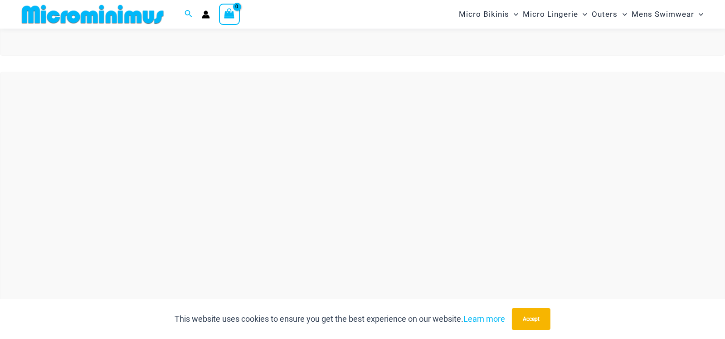
scroll to position [265, 0]
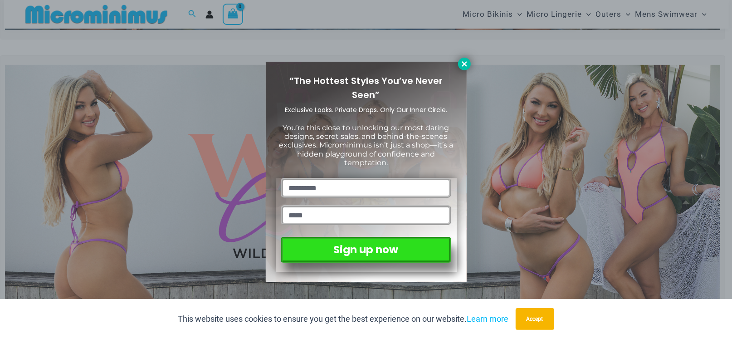
click at [462, 68] on icon at bounding box center [464, 64] width 8 height 8
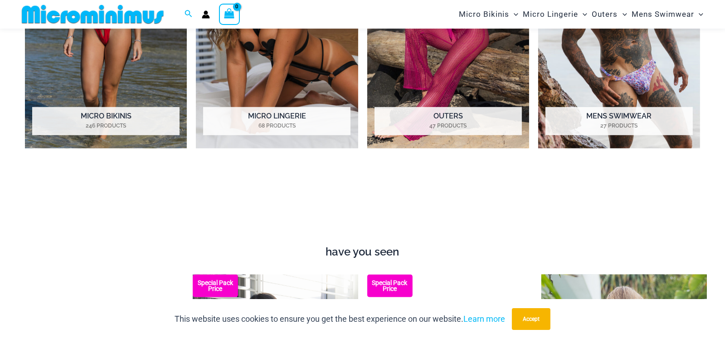
scroll to position [718, 0]
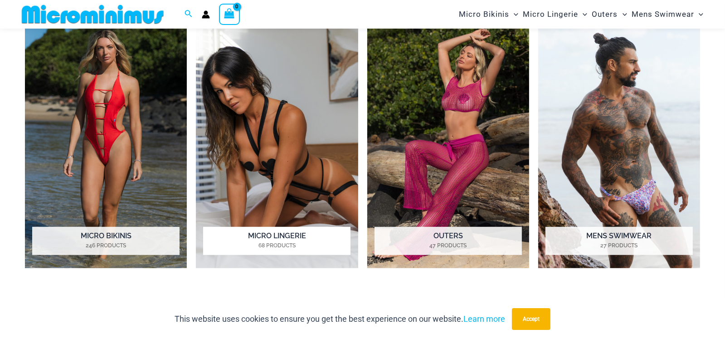
click at [287, 143] on img "Visit product category Micro Lingerie" at bounding box center [277, 143] width 162 height 249
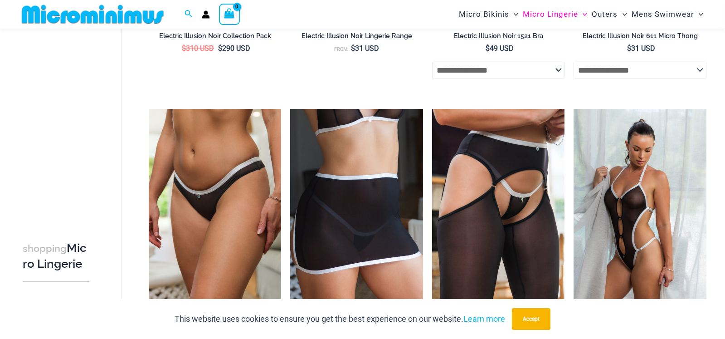
scroll to position [1217, 0]
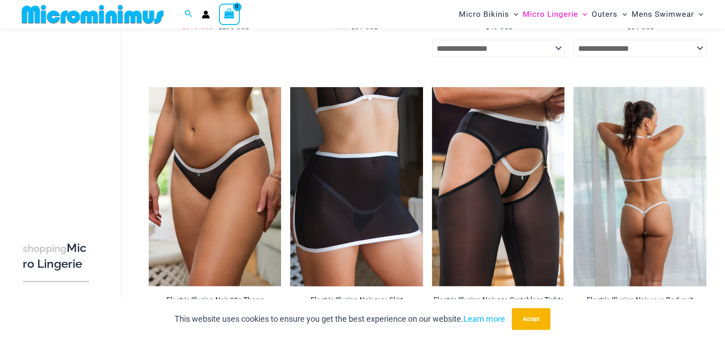
click at [658, 199] on img at bounding box center [639, 186] width 133 height 199
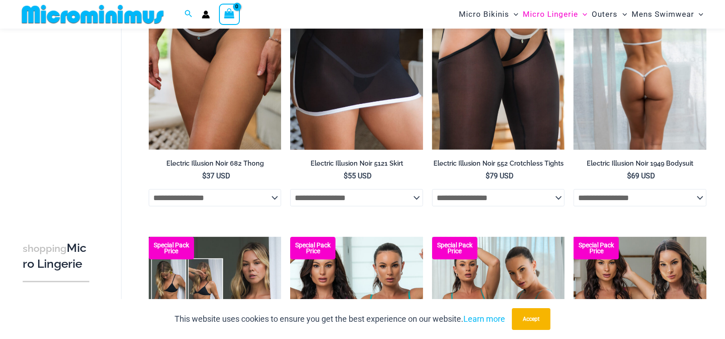
scroll to position [1353, 0]
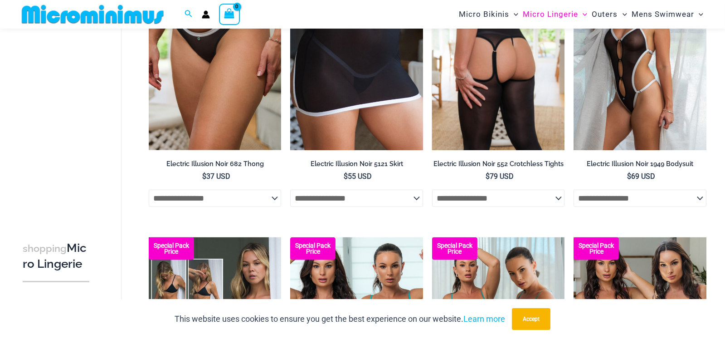
click at [547, 131] on img at bounding box center [498, 50] width 133 height 199
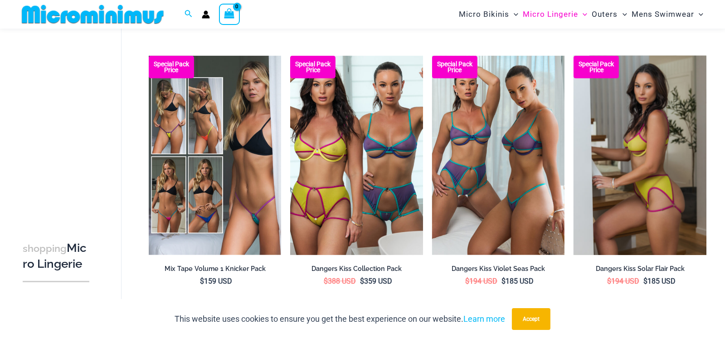
click at [601, 131] on img at bounding box center [639, 155] width 133 height 199
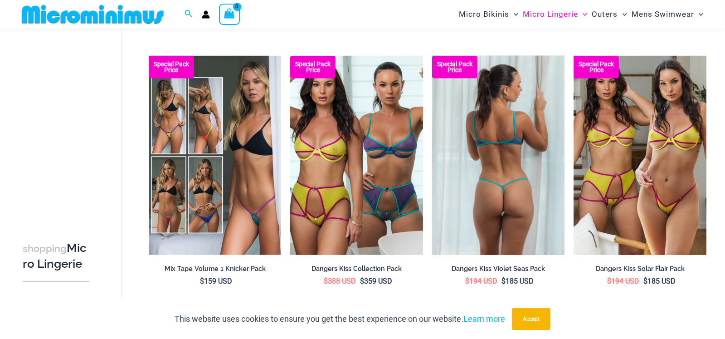
click at [560, 133] on img at bounding box center [498, 155] width 133 height 199
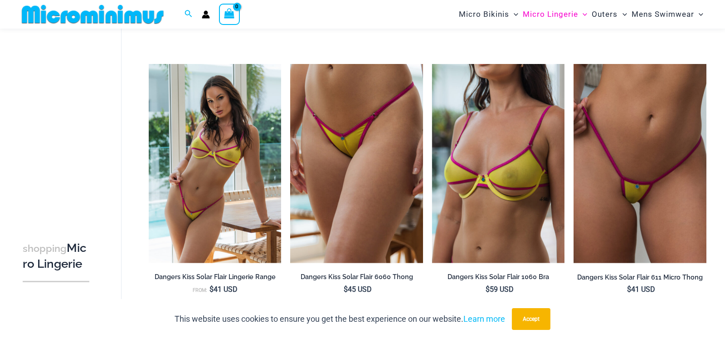
scroll to position [1806, 0]
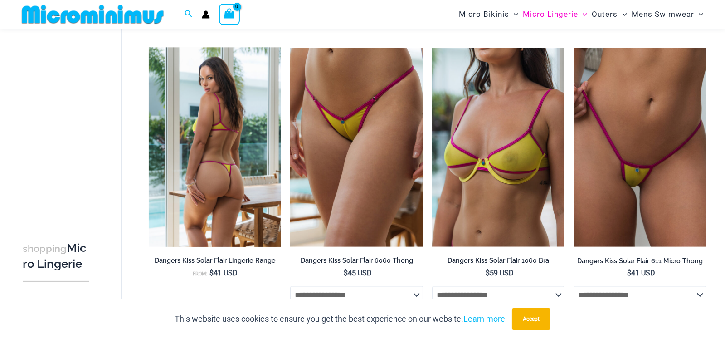
click at [263, 136] on img at bounding box center [215, 147] width 133 height 199
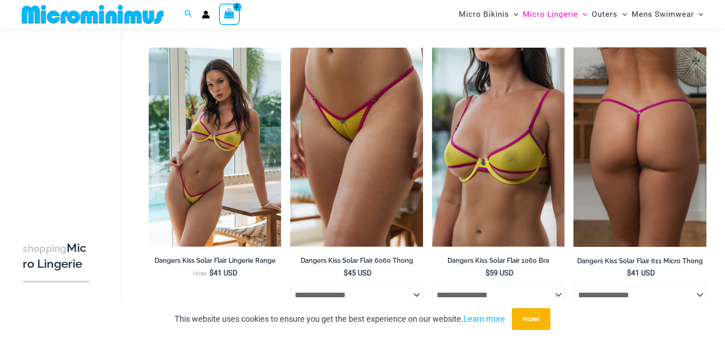
click at [661, 137] on img at bounding box center [639, 147] width 133 height 199
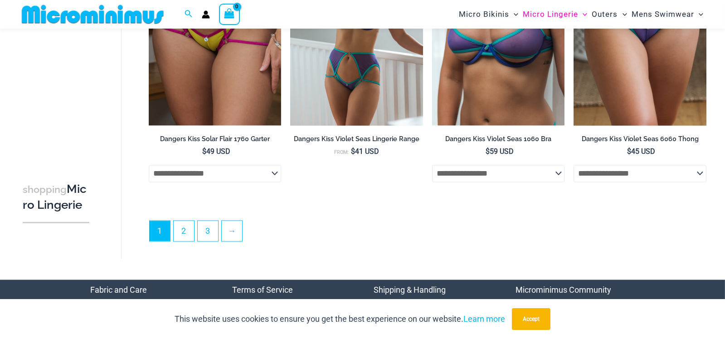
scroll to position [2214, 0]
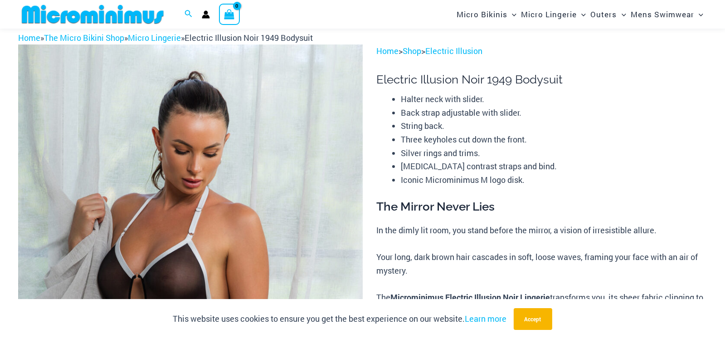
scroll to position [38, 0]
click at [329, 143] on img at bounding box center [190, 303] width 345 height 516
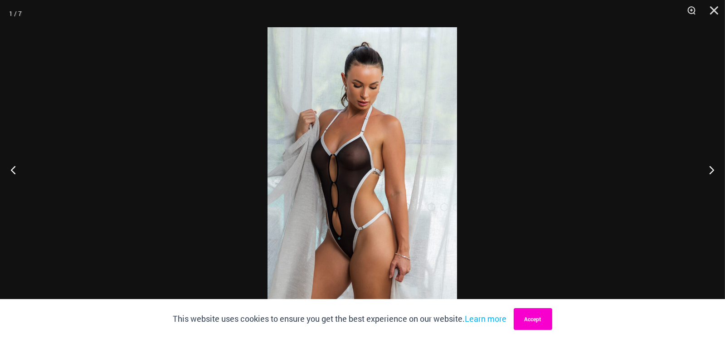
click at [539, 319] on button "Accept" at bounding box center [533, 319] width 39 height 22
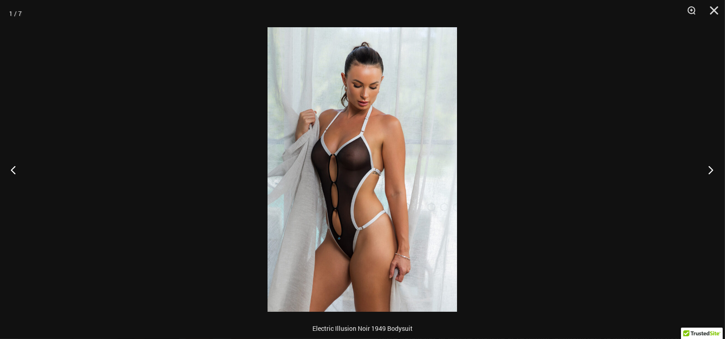
click at [708, 172] on button "Next" at bounding box center [708, 169] width 34 height 45
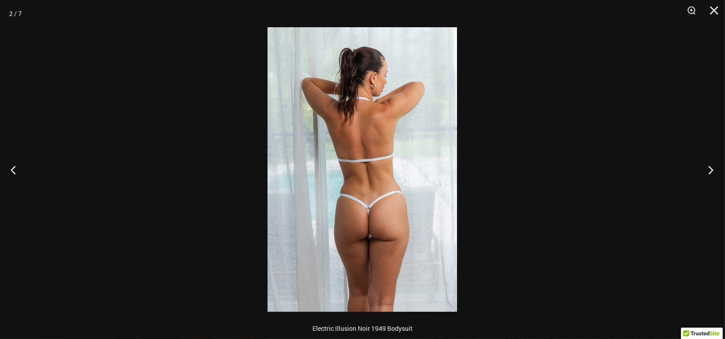
click at [708, 172] on button "Next" at bounding box center [708, 169] width 34 height 45
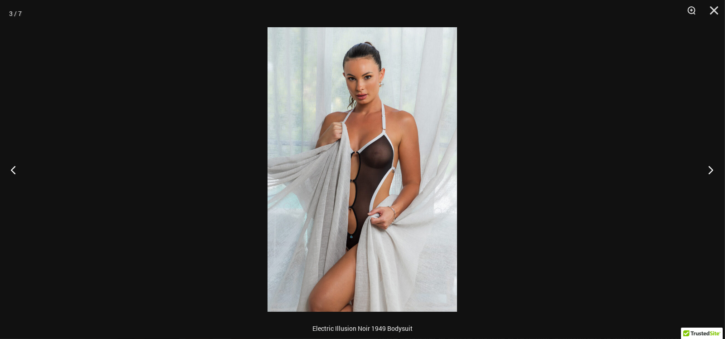
click at [708, 172] on button "Next" at bounding box center [708, 169] width 34 height 45
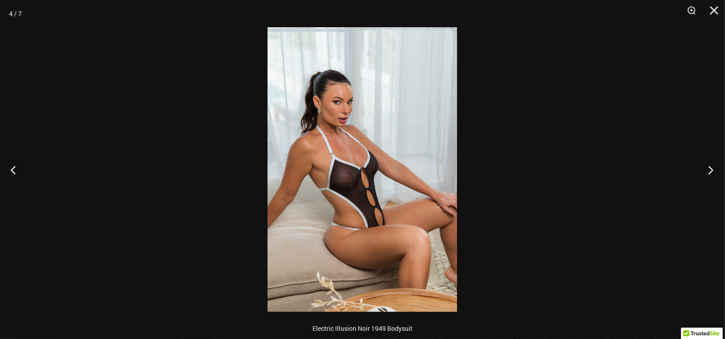
click at [708, 172] on button "Next" at bounding box center [708, 169] width 34 height 45
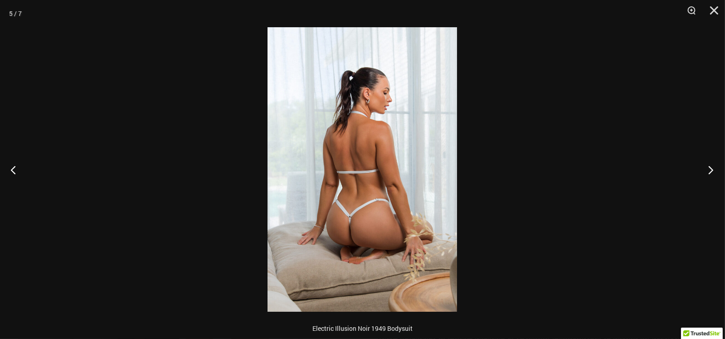
click at [708, 172] on button "Next" at bounding box center [708, 169] width 34 height 45
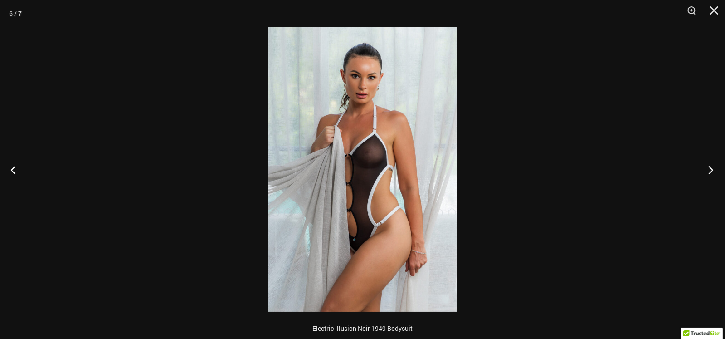
click at [708, 172] on button "Next" at bounding box center [708, 169] width 34 height 45
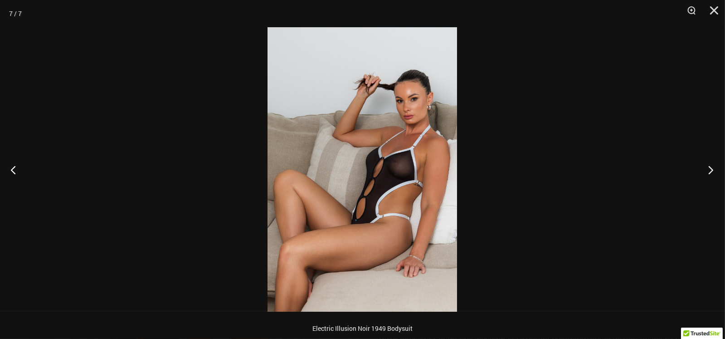
click at [708, 172] on button "Next" at bounding box center [708, 169] width 34 height 45
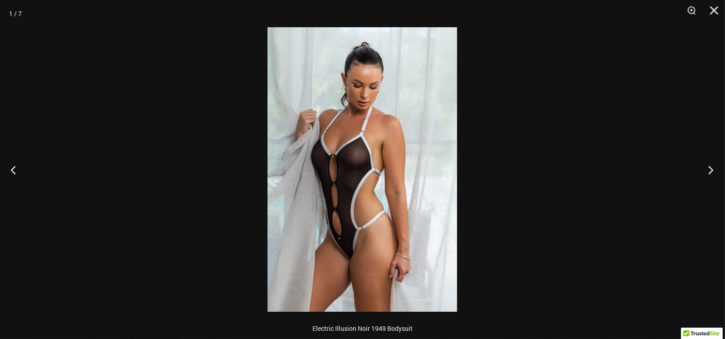
click at [708, 172] on button "Next" at bounding box center [708, 169] width 34 height 45
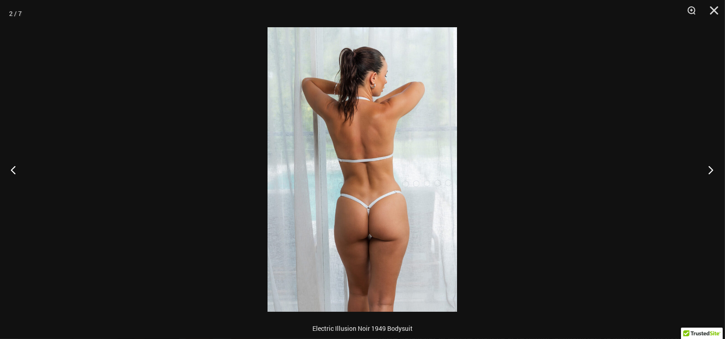
click at [708, 172] on button "Next" at bounding box center [708, 169] width 34 height 45
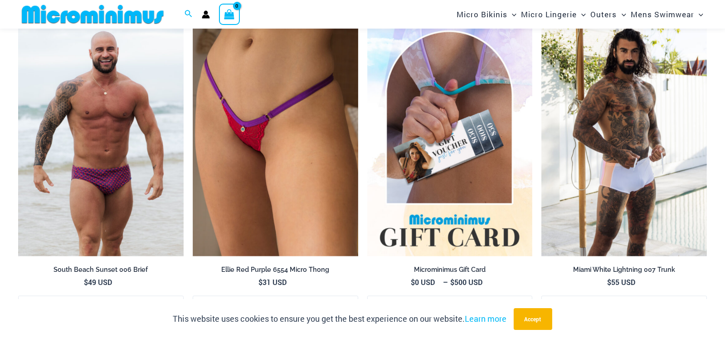
scroll to position [2304, 0]
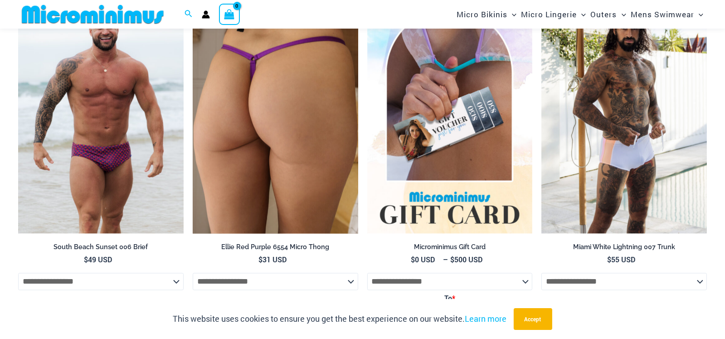
click at [335, 107] on img at bounding box center [275, 109] width 165 height 248
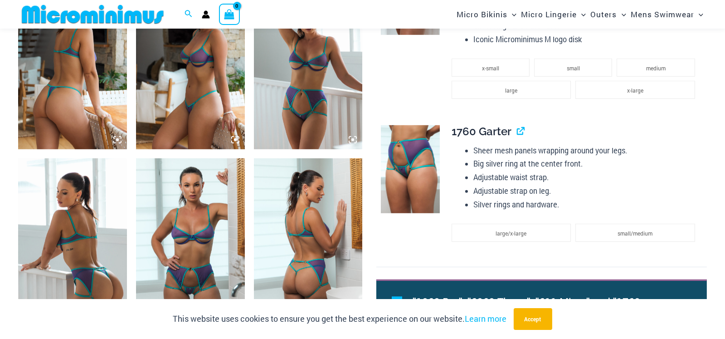
scroll to position [898, 0]
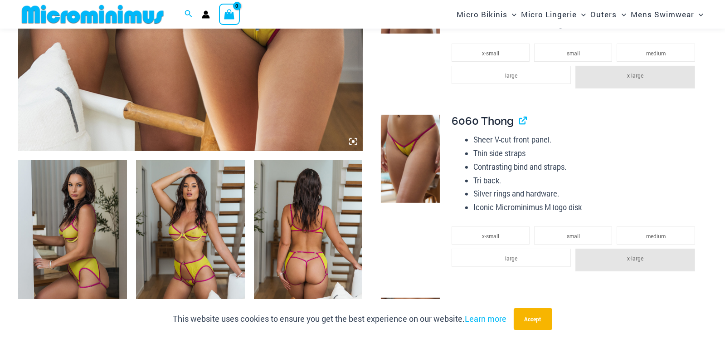
scroll to position [491, 0]
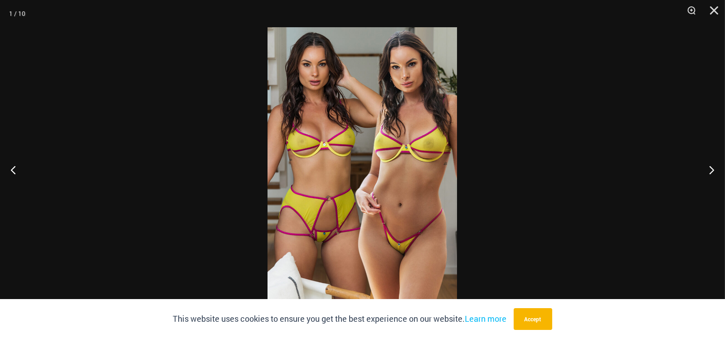
click at [407, 249] on img at bounding box center [362, 169] width 190 height 284
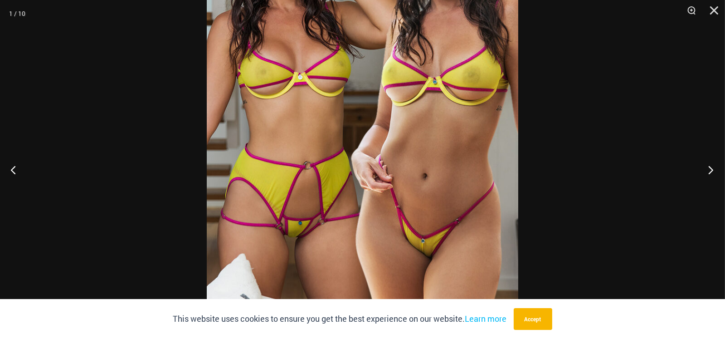
click at [711, 170] on button "Next" at bounding box center [708, 169] width 34 height 45
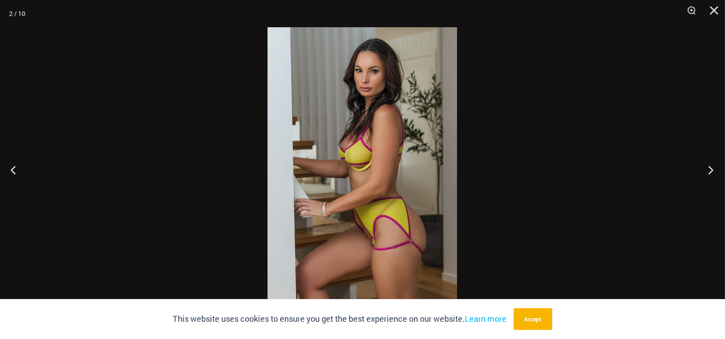
click at [708, 174] on button "Next" at bounding box center [708, 169] width 34 height 45
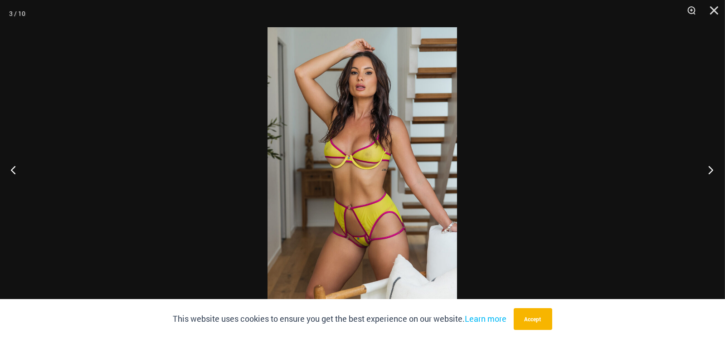
click at [708, 174] on button "Next" at bounding box center [708, 169] width 34 height 45
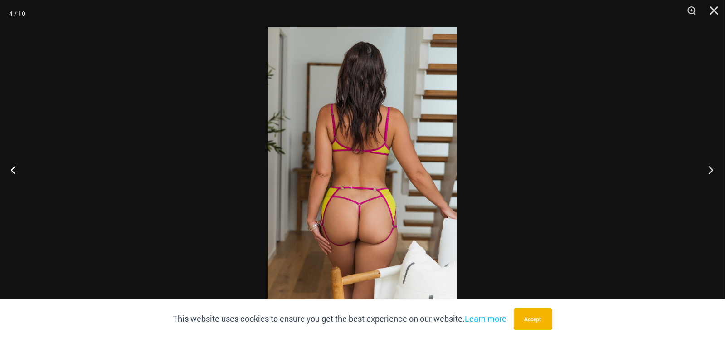
click at [708, 174] on button "Next" at bounding box center [708, 169] width 34 height 45
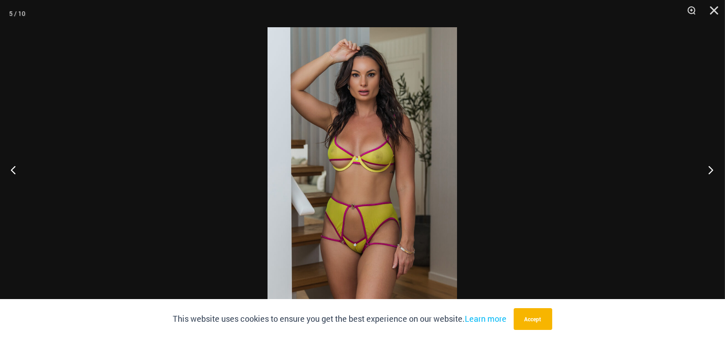
click at [708, 174] on button "Next" at bounding box center [708, 169] width 34 height 45
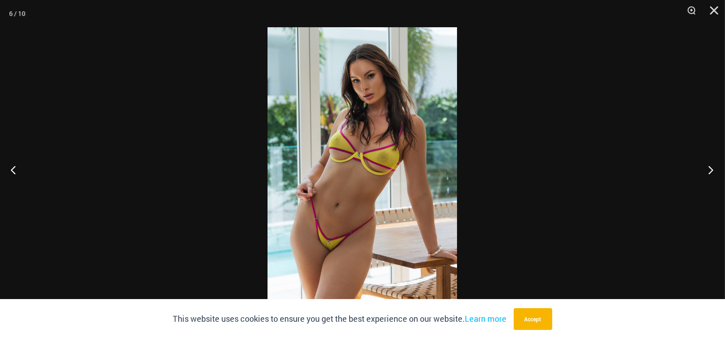
click at [708, 174] on button "Next" at bounding box center [708, 169] width 34 height 45
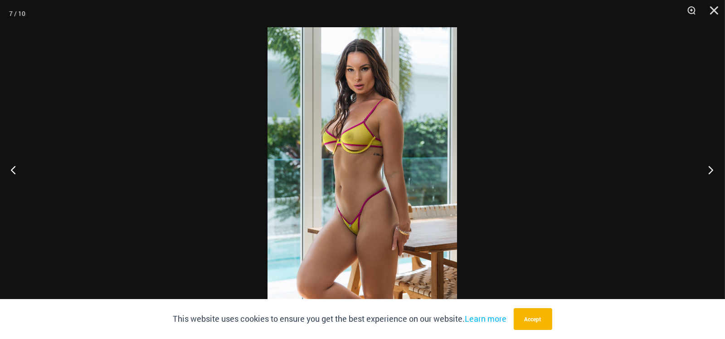
click at [708, 174] on button "Next" at bounding box center [708, 169] width 34 height 45
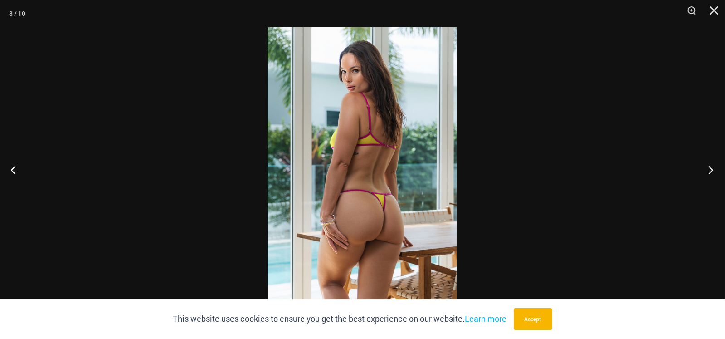
click at [708, 174] on button "Next" at bounding box center [708, 169] width 34 height 45
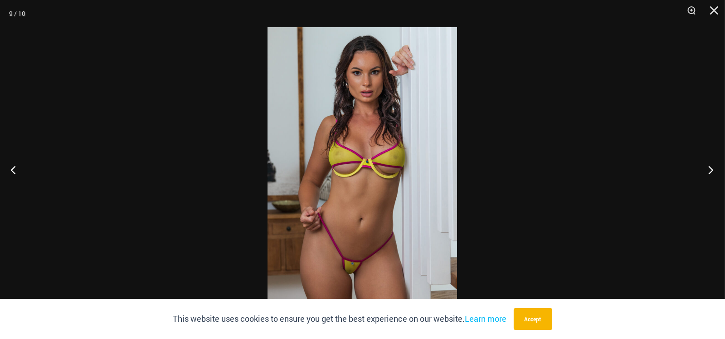
click at [708, 174] on button "Next" at bounding box center [708, 169] width 34 height 45
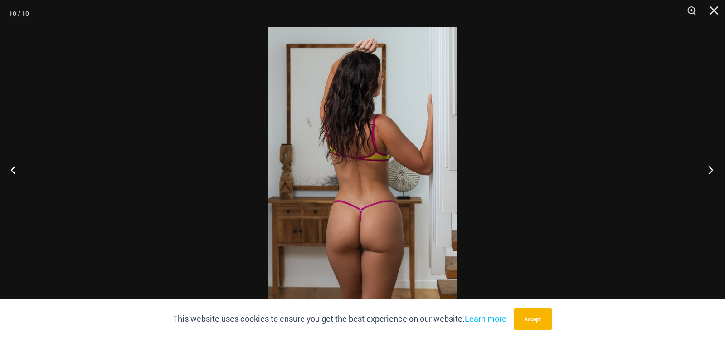
click at [708, 174] on button "Next" at bounding box center [708, 169] width 34 height 45
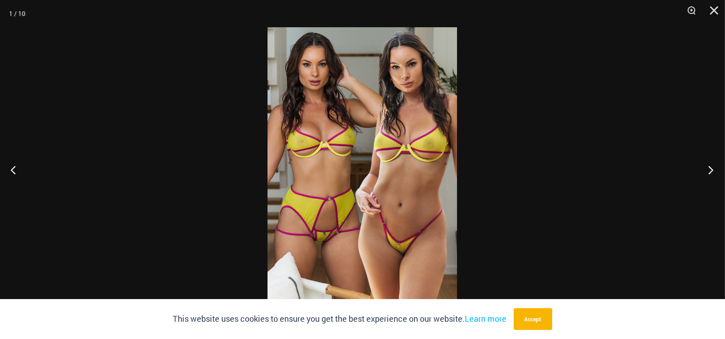
click at [708, 174] on button "Next" at bounding box center [708, 169] width 34 height 45
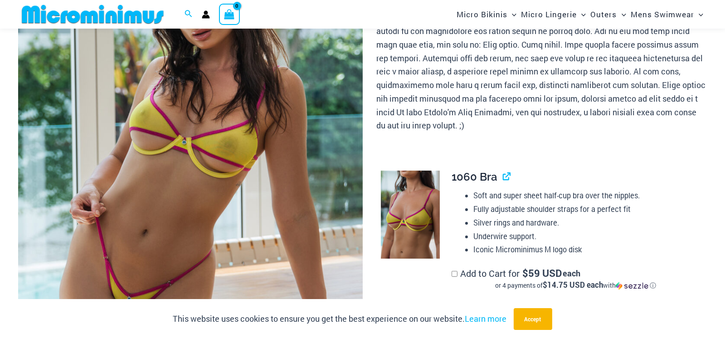
scroll to position [219, 0]
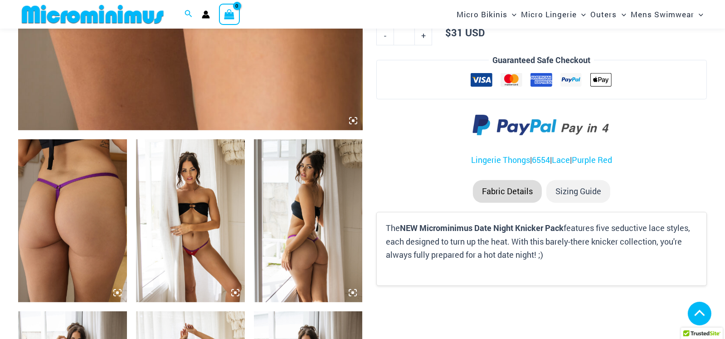
scroll to position [491, 0]
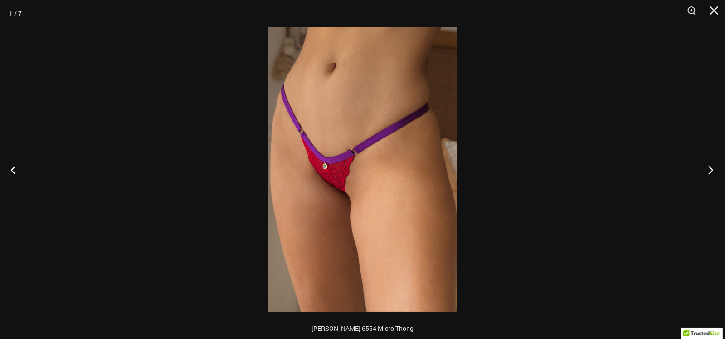
click at [707, 169] on button "Next" at bounding box center [708, 169] width 34 height 45
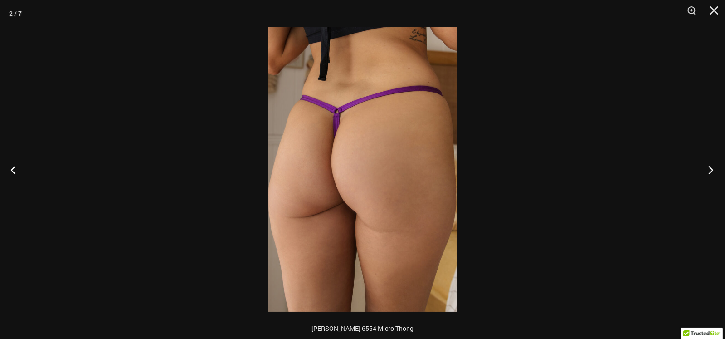
click at [707, 169] on button "Next" at bounding box center [708, 169] width 34 height 45
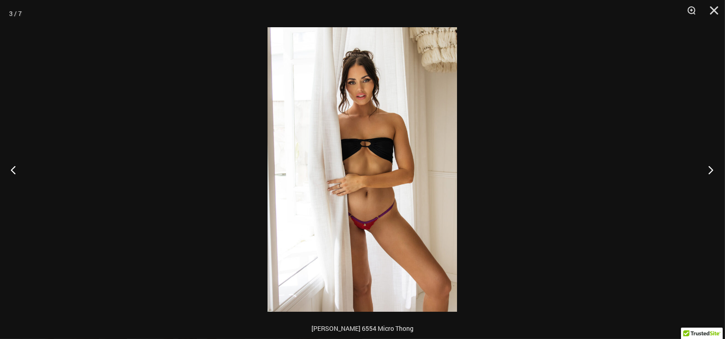
click at [707, 169] on button "Next" at bounding box center [708, 169] width 34 height 45
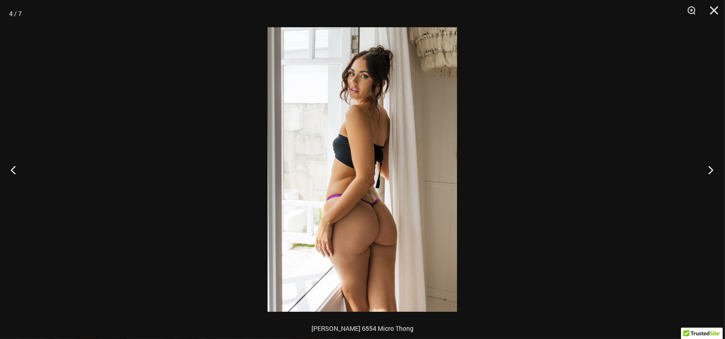
click at [707, 169] on button "Next" at bounding box center [708, 169] width 34 height 45
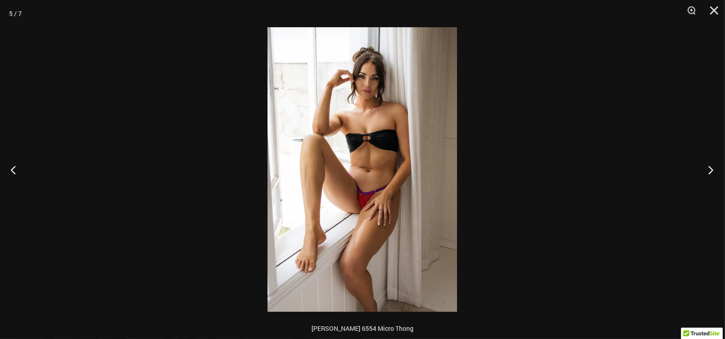
click at [707, 169] on button "Next" at bounding box center [708, 169] width 34 height 45
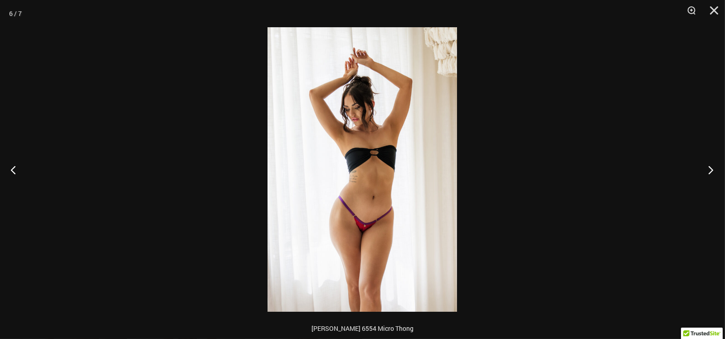
click at [707, 169] on button "Next" at bounding box center [708, 169] width 34 height 45
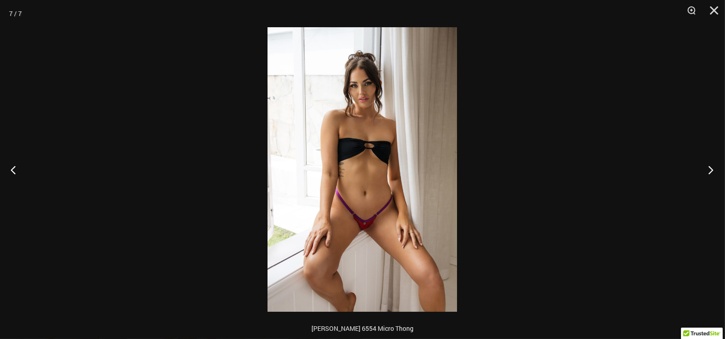
click at [707, 169] on button "Next" at bounding box center [708, 169] width 34 height 45
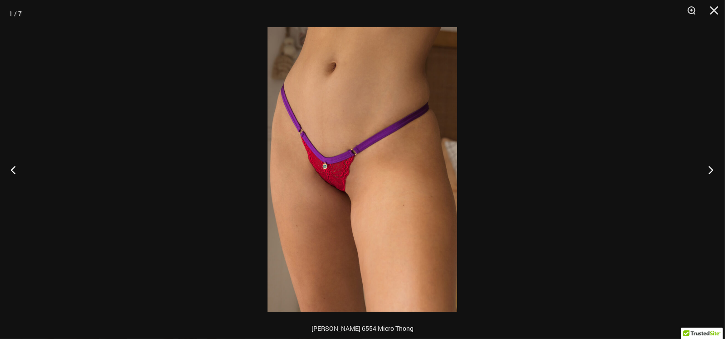
click at [707, 169] on button "Next" at bounding box center [708, 169] width 34 height 45
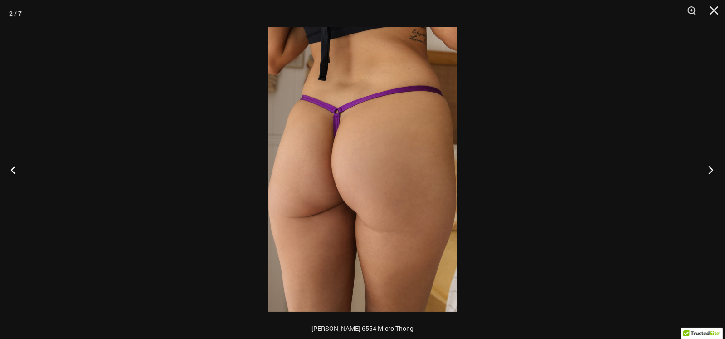
click at [707, 169] on button "Next" at bounding box center [708, 169] width 34 height 45
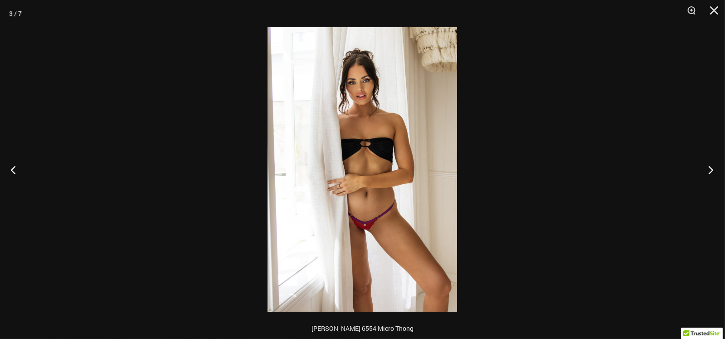
click at [707, 169] on button "Next" at bounding box center [708, 169] width 34 height 45
